Goal: Information Seeking & Learning: Learn about a topic

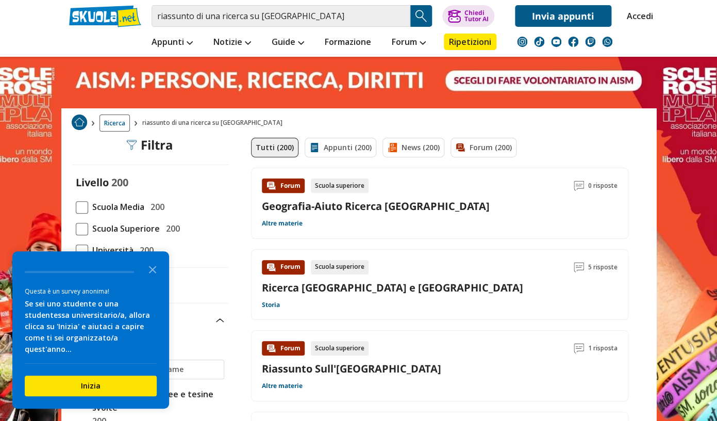
click at [82, 205] on span at bounding box center [82, 207] width 12 height 12
click at [76, 207] on input "Scuola Media 200" at bounding box center [76, 207] width 0 height 0
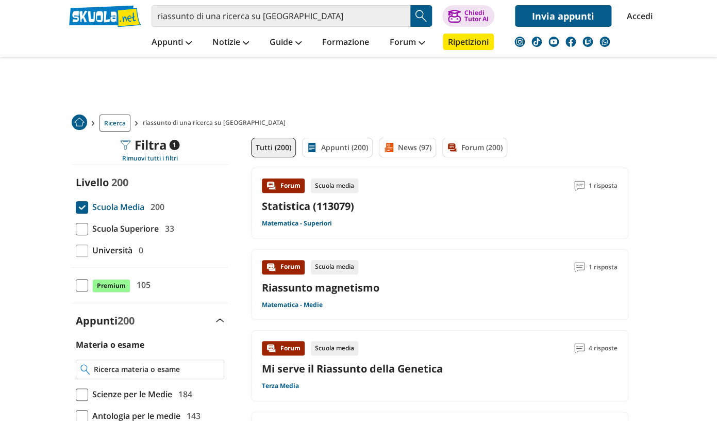
click at [160, 370] on input "Materia o esame" at bounding box center [156, 369] width 125 height 10
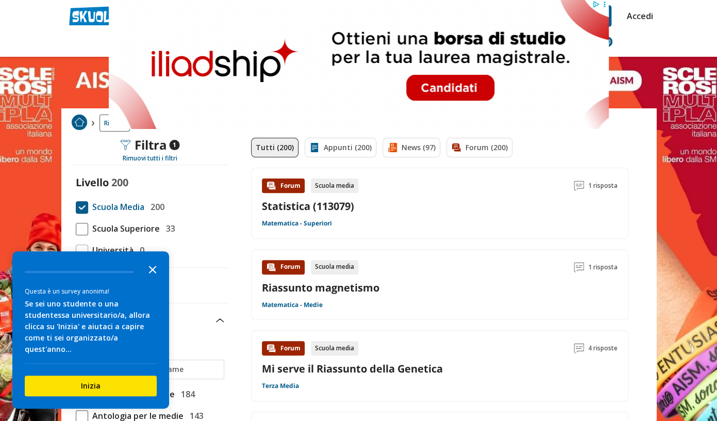
click at [156, 279] on icon "Close the survey" at bounding box center [152, 268] width 21 height 21
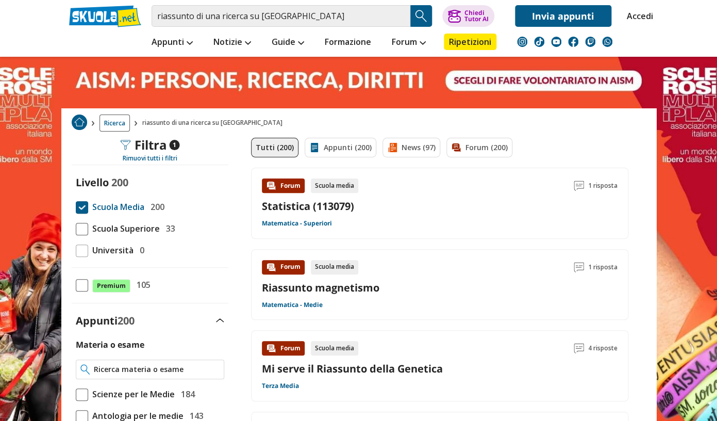
click at [149, 367] on input "Materia o esame" at bounding box center [156, 369] width 125 height 10
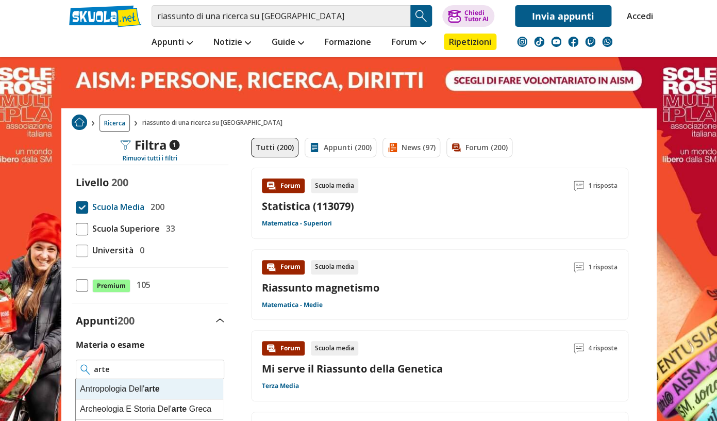
click at [179, 392] on div "A n t r o p o l o g i a D e l l ' arte" at bounding box center [149, 389] width 147 height 20
type input "Antropologia Dell'arte"
